Goal: Information Seeking & Learning: Learn about a topic

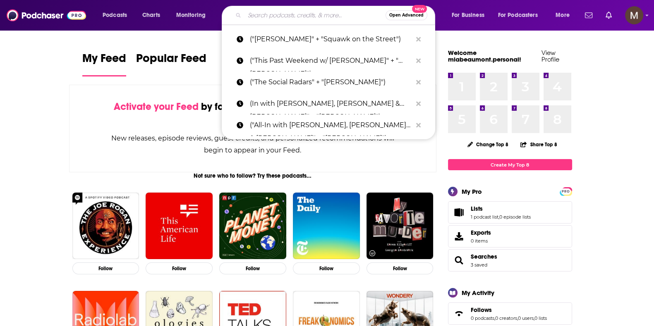
click at [310, 15] on input "Search podcasts, credits, & more..." at bounding box center [315, 15] width 141 height 13
paste input "World Bank Development Podcast"
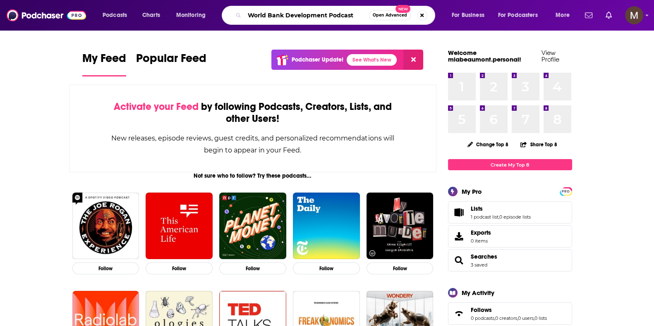
type input "World Bank Development Podcast"
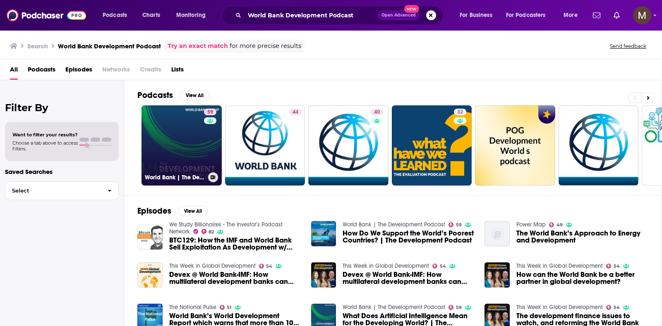
click at [166, 132] on link "59 World Bank | The Development Podcast" at bounding box center [181, 146] width 80 height 80
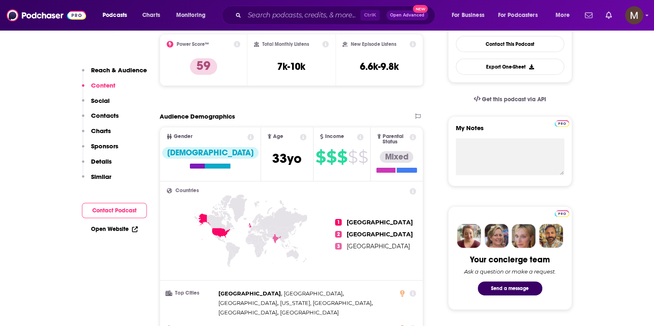
scroll to position [166, 0]
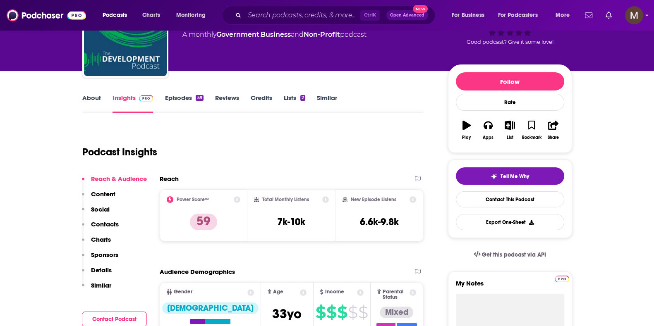
scroll to position [62, 0]
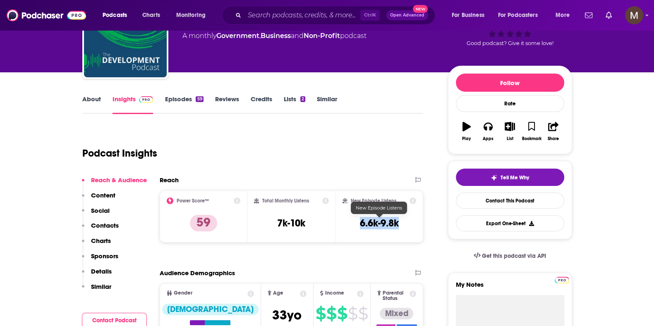
drag, startPoint x: 359, startPoint y: 222, endPoint x: 399, endPoint y: 219, distance: 40.2
click at [399, 219] on h3 "6.6k-9.8k" at bounding box center [379, 223] width 39 height 12
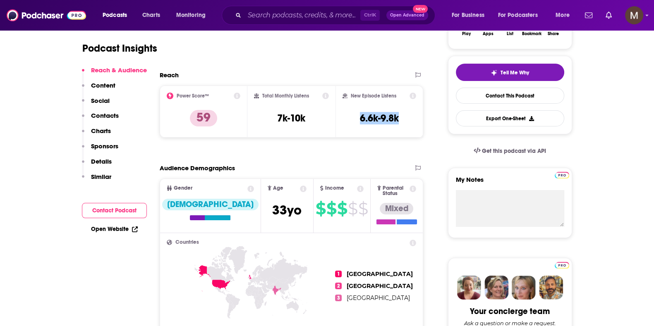
scroll to position [166, 0]
